Goal: Task Accomplishment & Management: Manage account settings

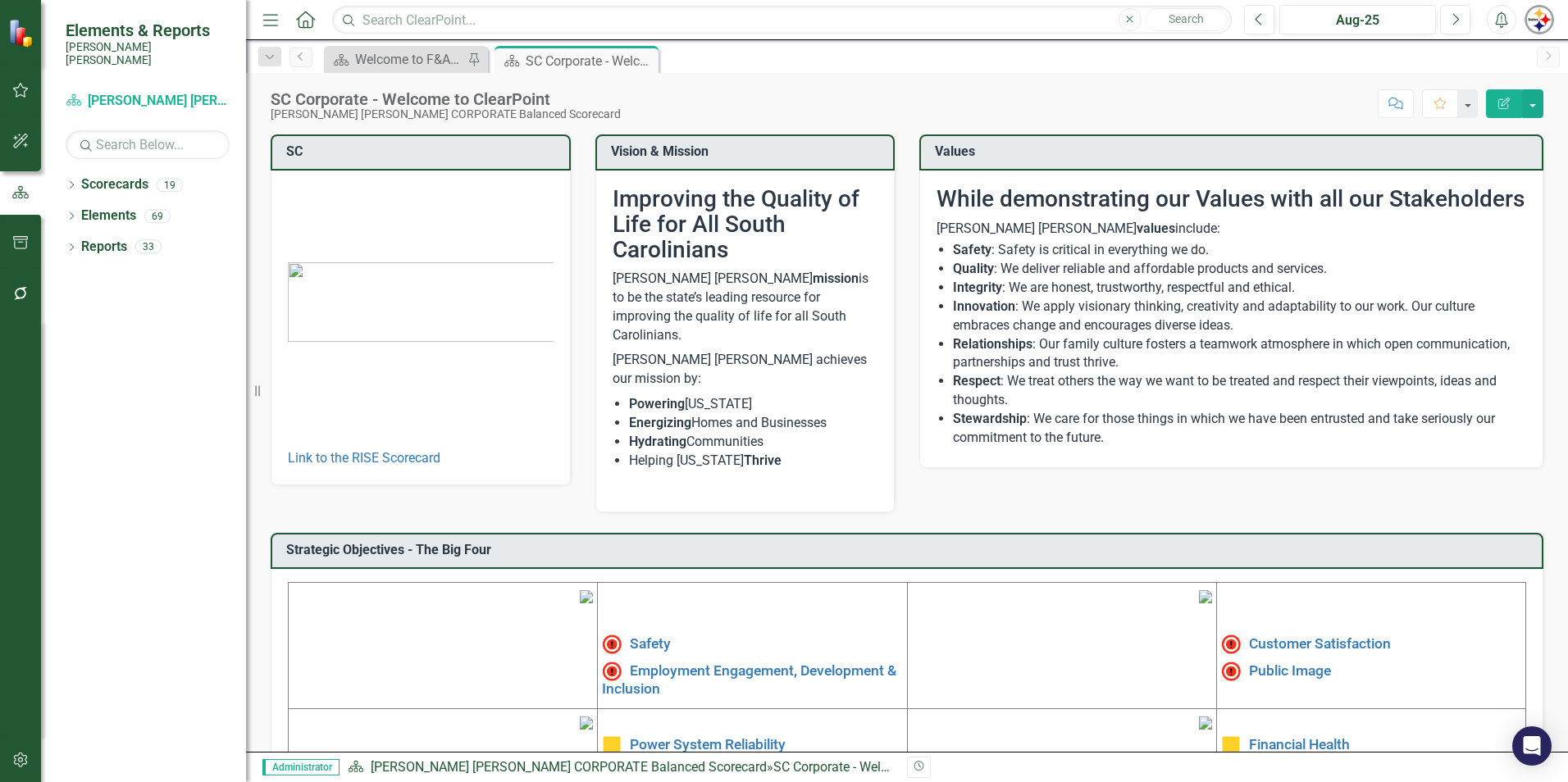
click at [18, 759] on icon "button" at bounding box center [21, 760] width 17 height 13
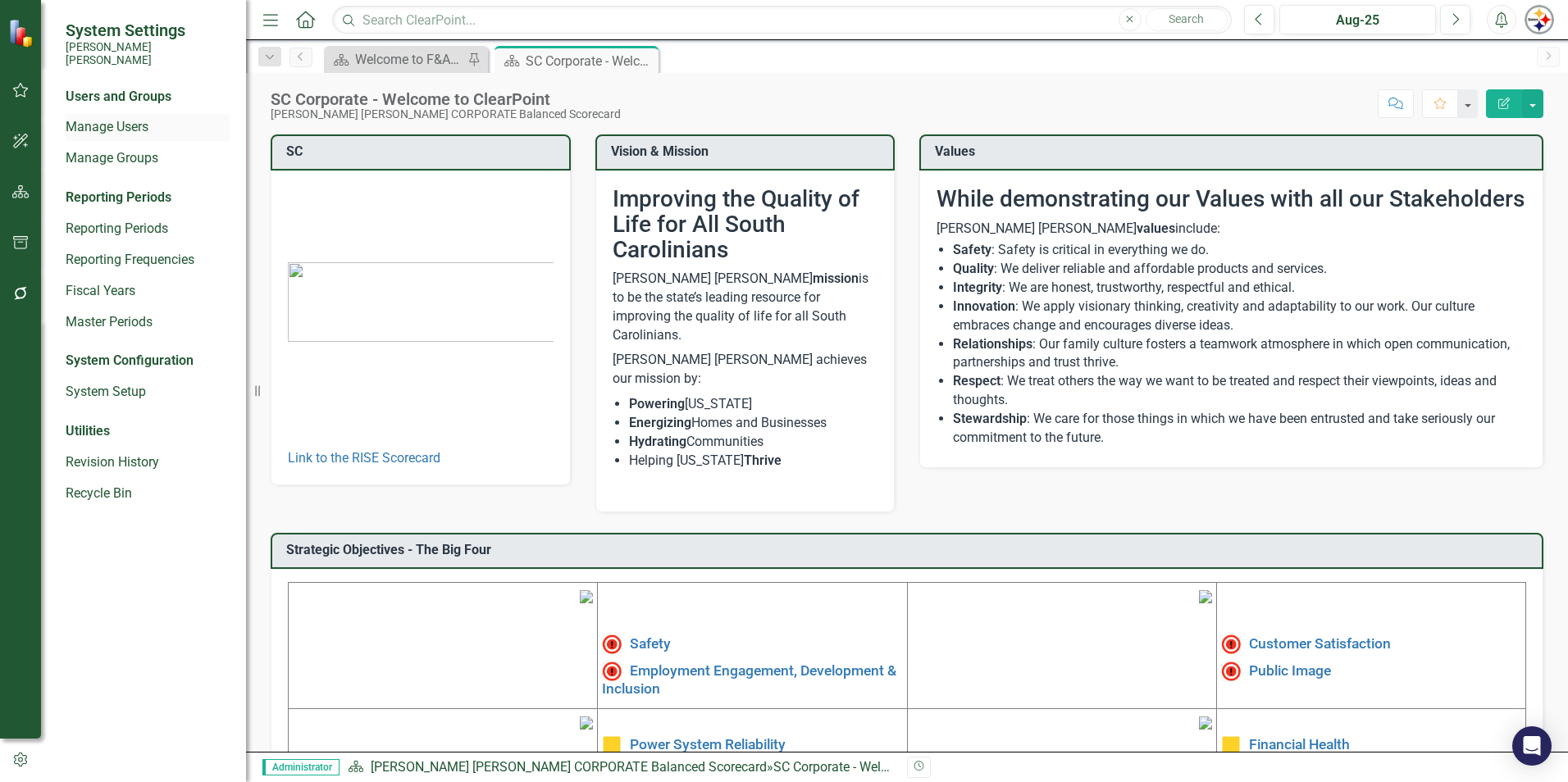
click at [124, 122] on link "Manage Users" at bounding box center [148, 127] width 164 height 19
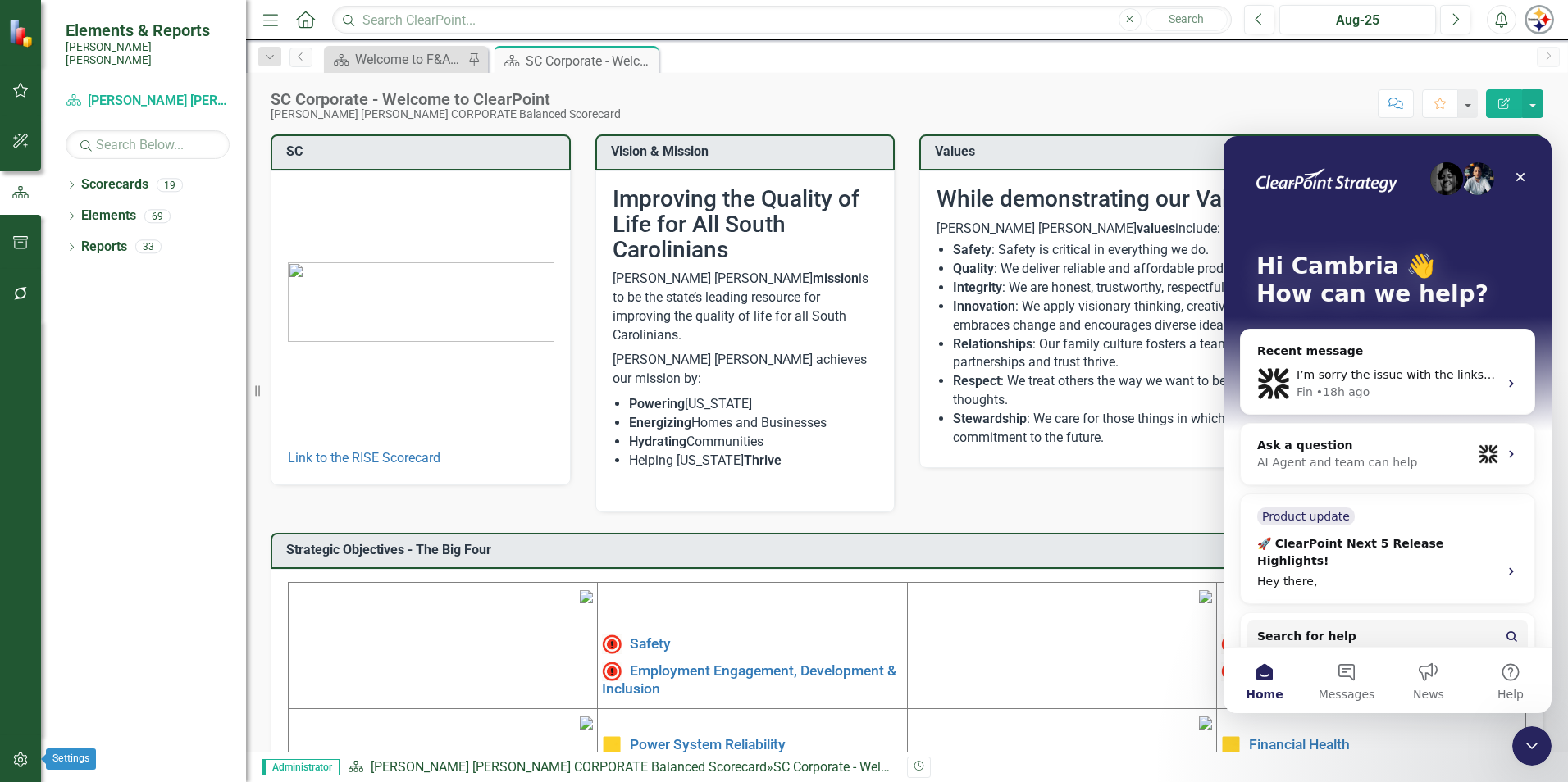
click at [30, 754] on button "button" at bounding box center [21, 761] width 37 height 35
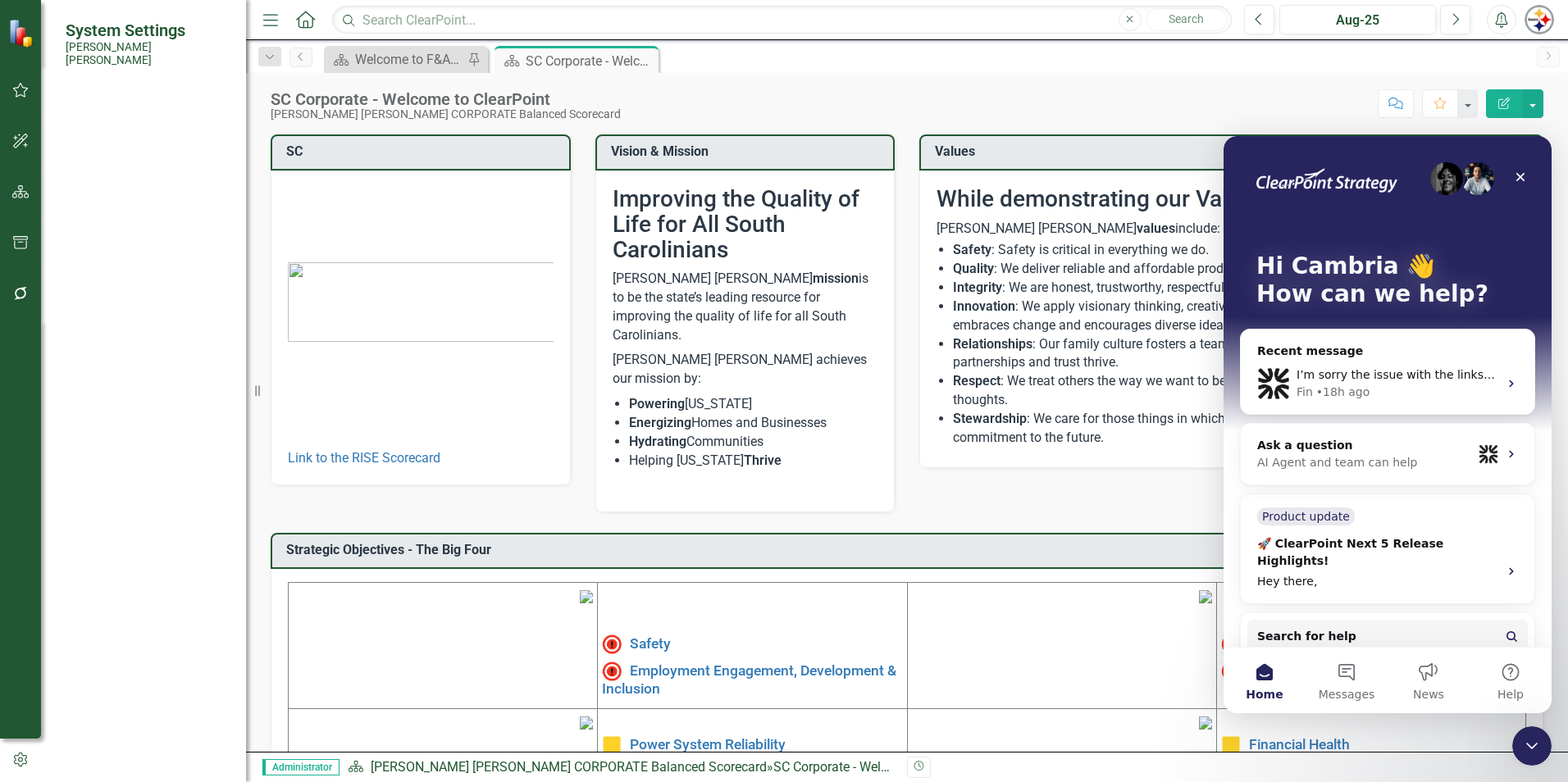
click at [112, 118] on link "Manage Users" at bounding box center [148, 127] width 164 height 19
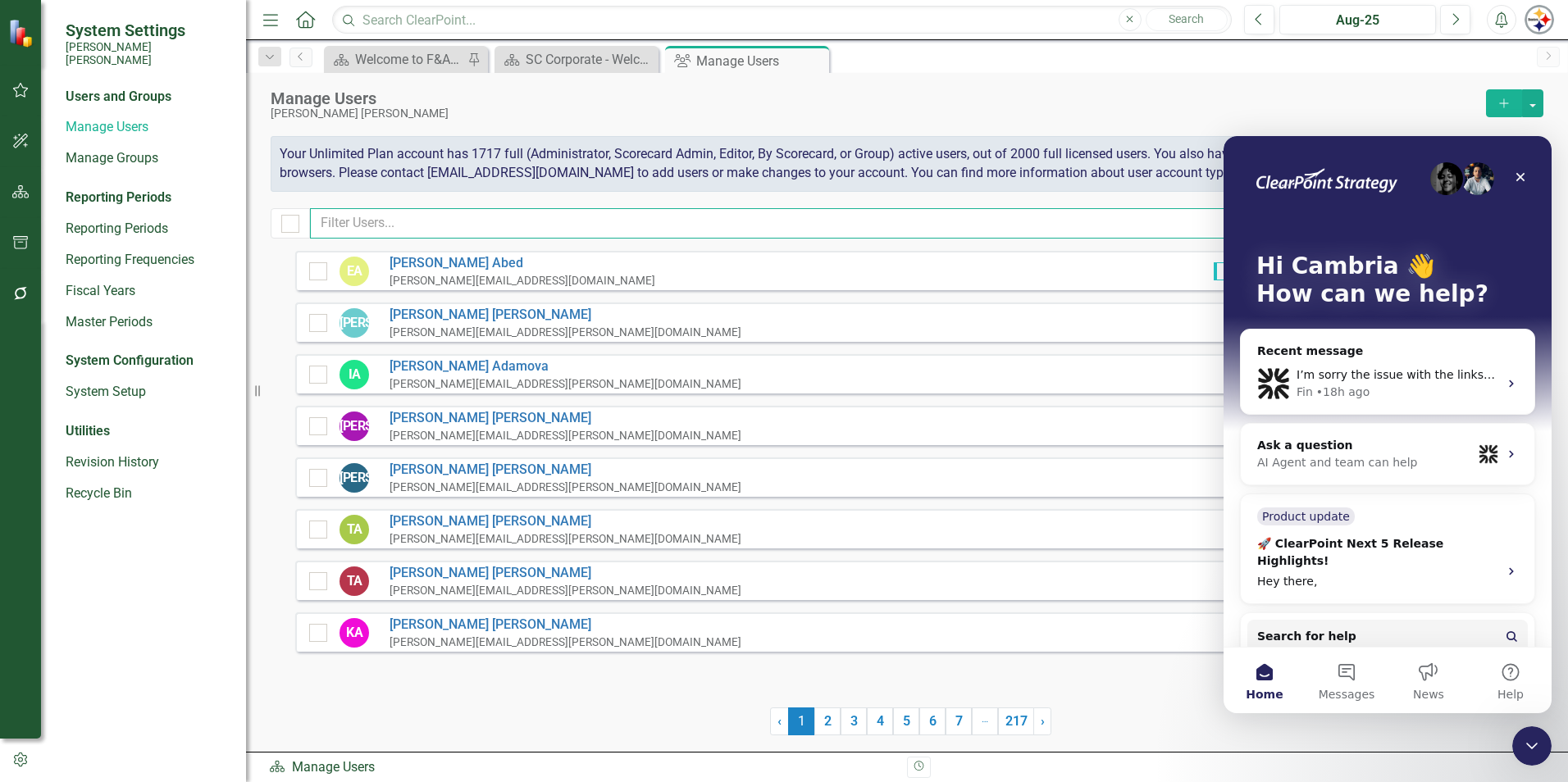
click at [369, 222] on input "text" at bounding box center [843, 224] width 1069 height 30
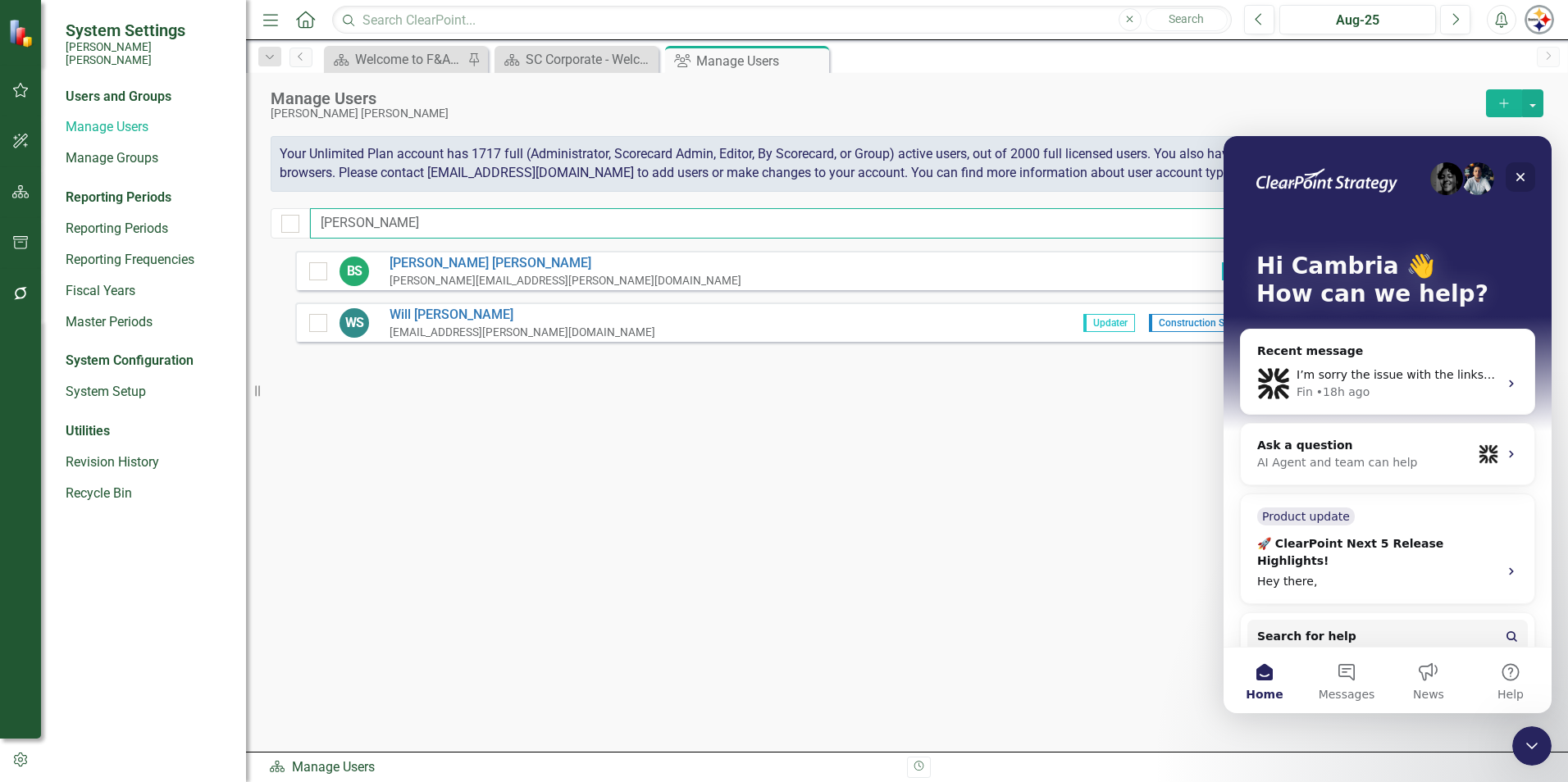
type input "stevick"
click at [1515, 179] on icon "Close" at bounding box center [1520, 177] width 13 height 13
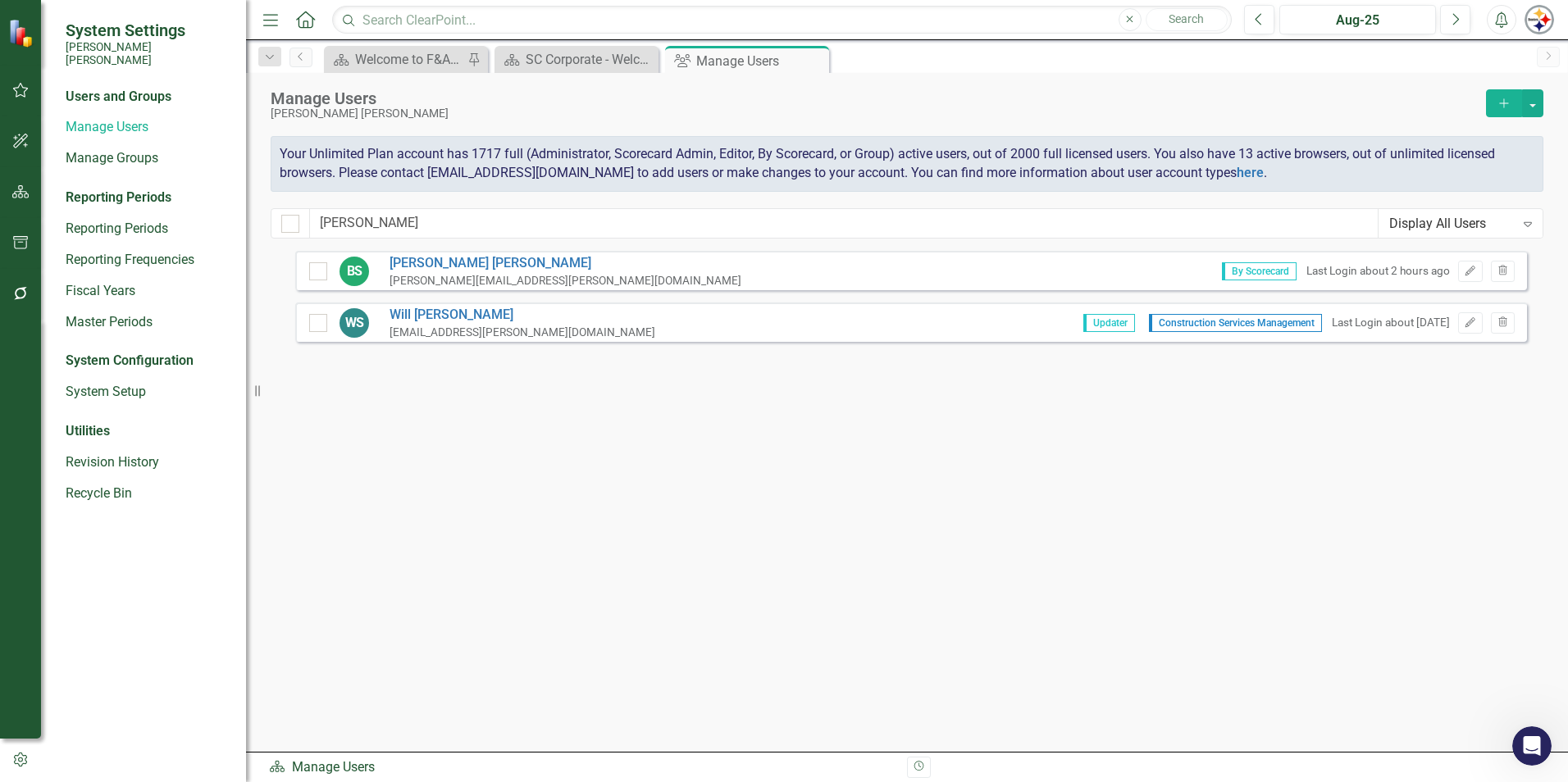
click at [449, 273] on div "brian.stevick@santeecooper.com" at bounding box center [565, 281] width 352 height 15
click at [449, 265] on link "Brian Stevick" at bounding box center [565, 263] width 352 height 19
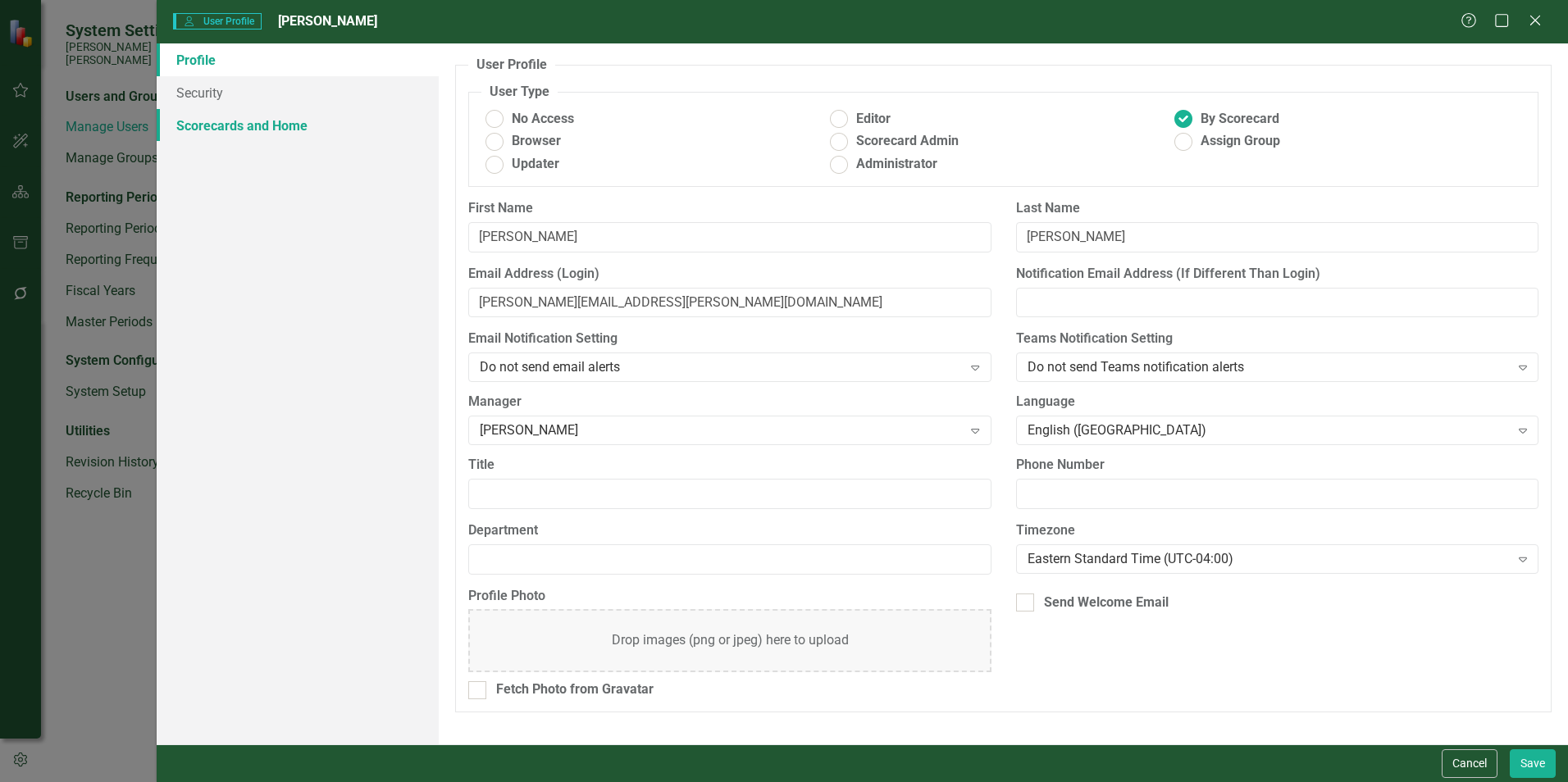
click at [269, 131] on link "Scorecards and Home" at bounding box center [298, 125] width 282 height 33
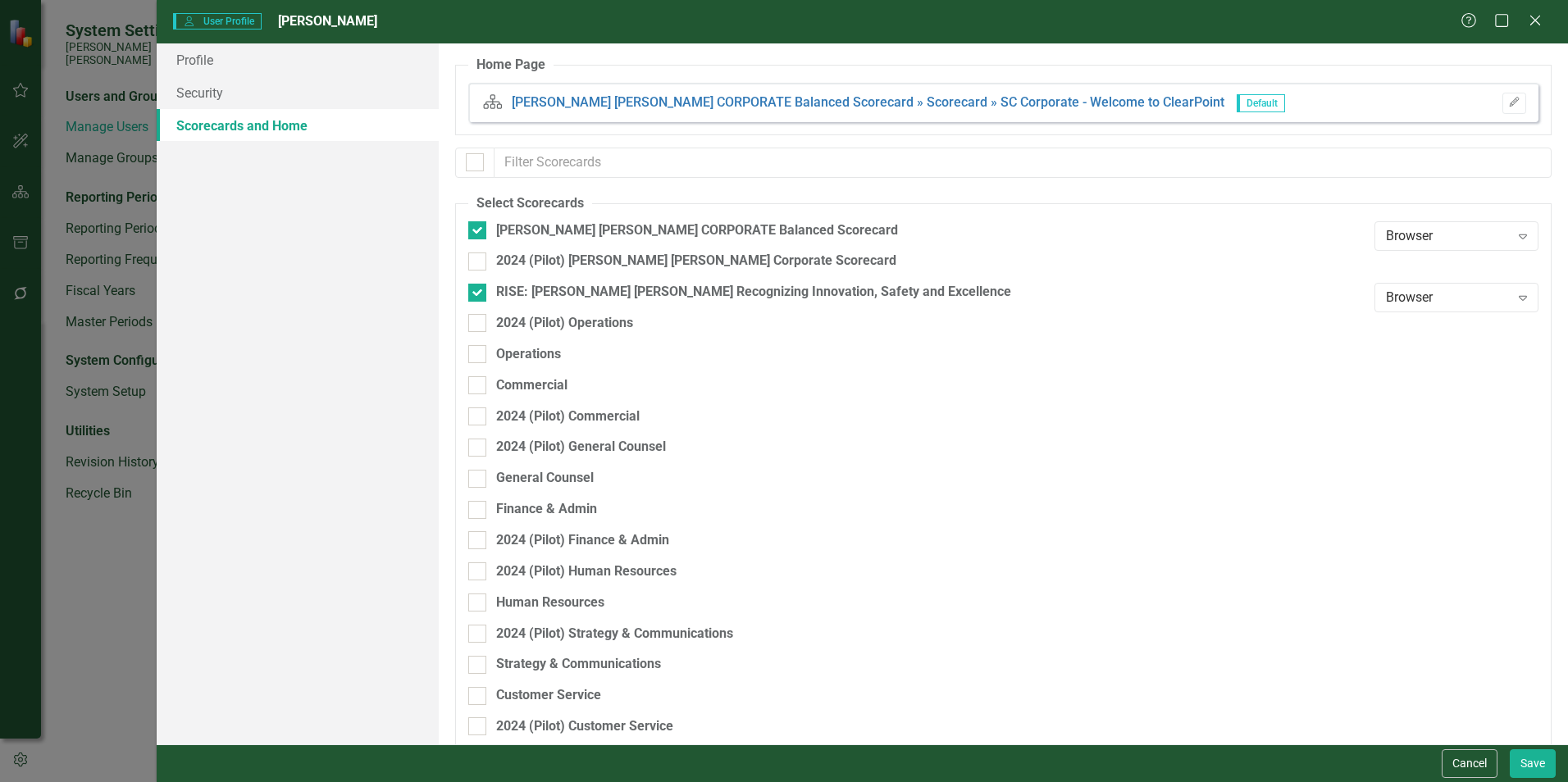
checkbox input "false"
click at [269, 131] on link "Scorecards and Home" at bounding box center [298, 125] width 282 height 33
click at [477, 511] on input "Finance & Admin" at bounding box center [473, 506] width 11 height 11
checkbox input "true"
